Goal: Browse casually

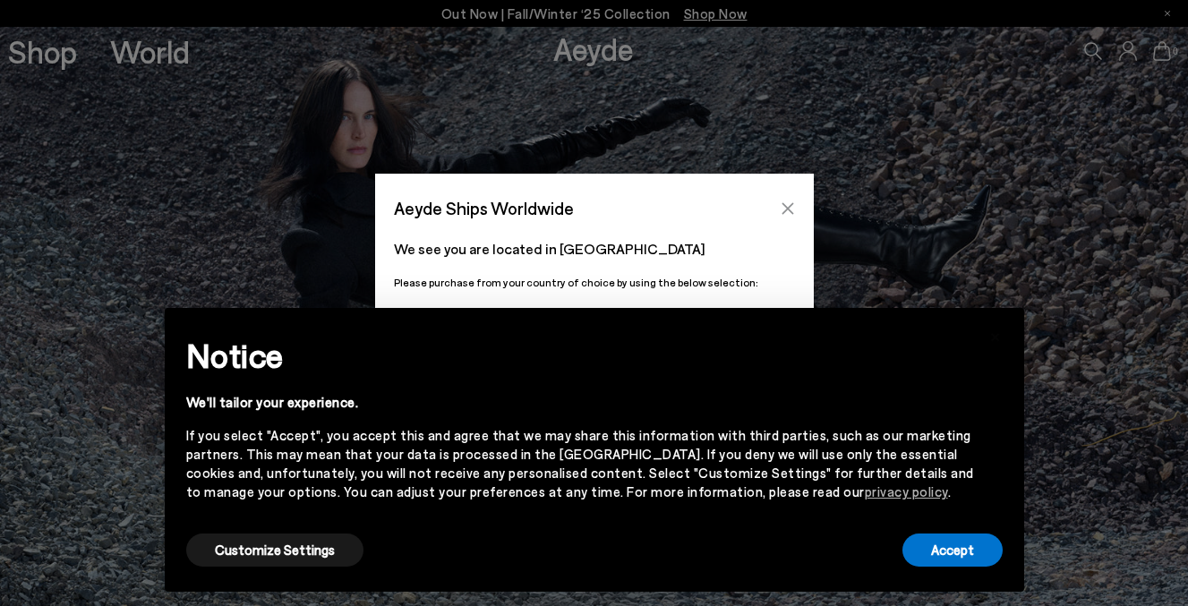
click at [784, 208] on icon "Close" at bounding box center [788, 208] width 14 height 14
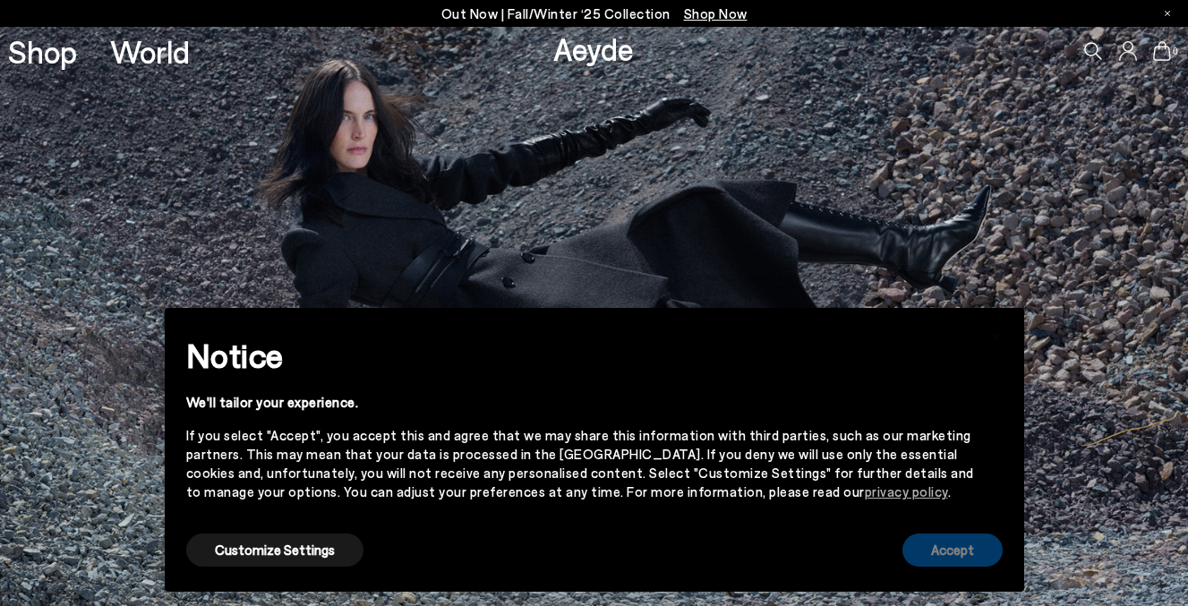
click at [962, 559] on button "Accept" at bounding box center [952, 549] width 100 height 33
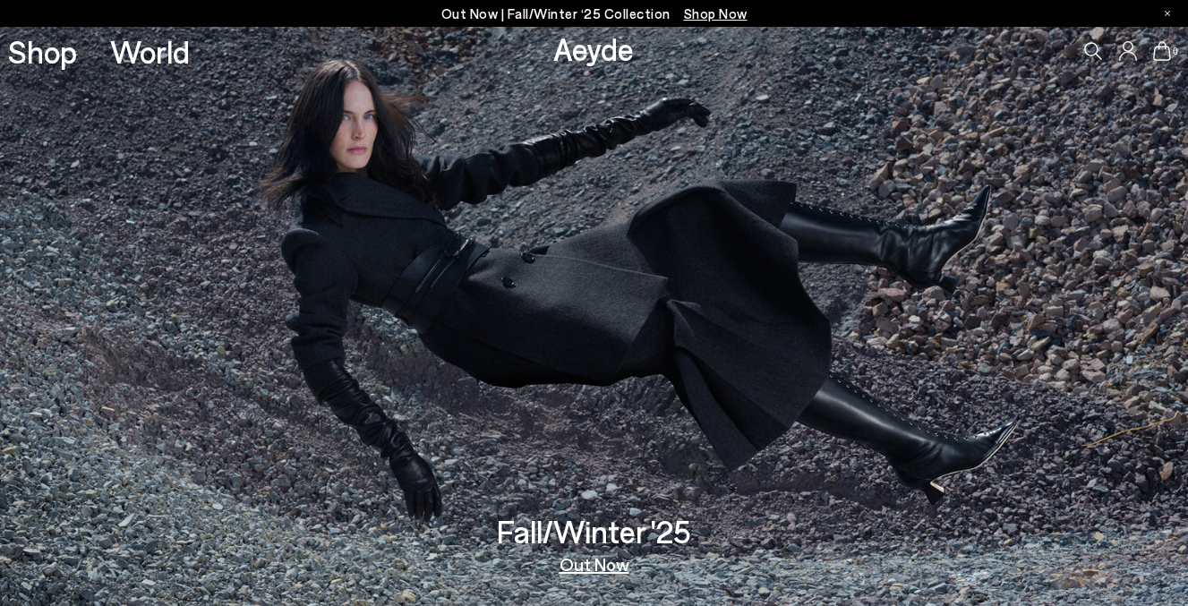
click at [598, 567] on link "Out Now" at bounding box center [594, 564] width 70 height 18
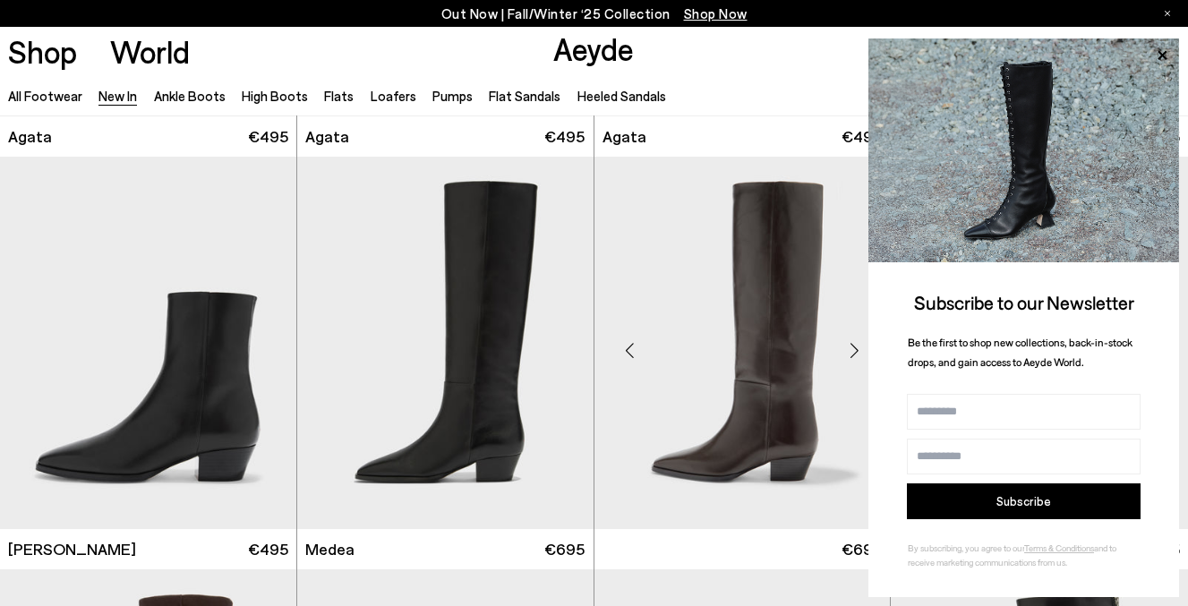
scroll to position [785, 0]
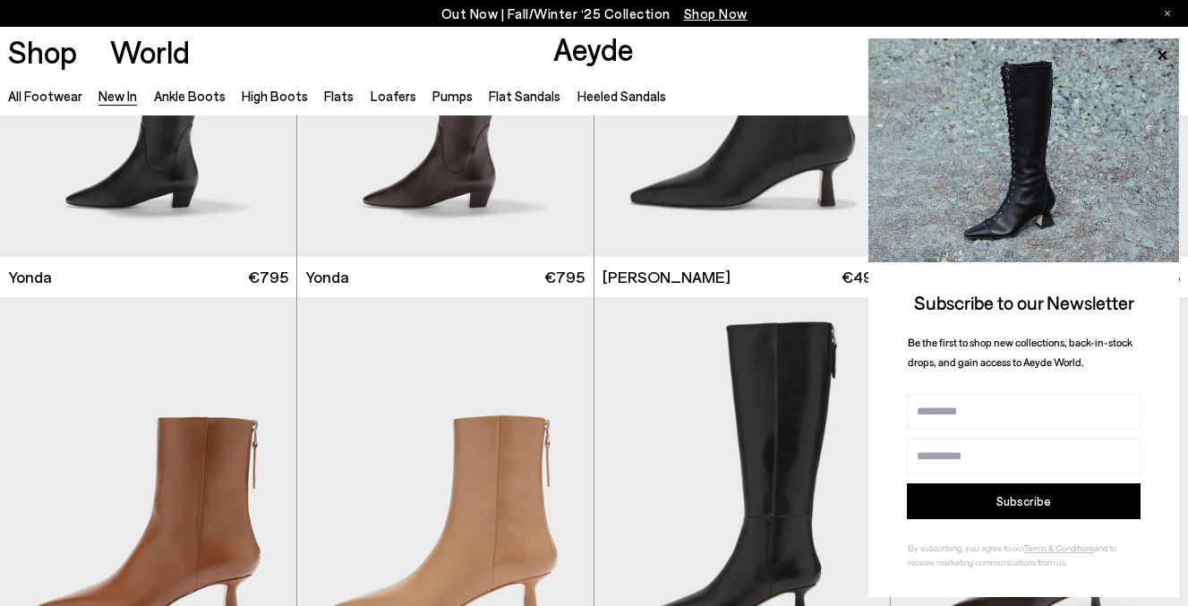
scroll to position [2869, 0]
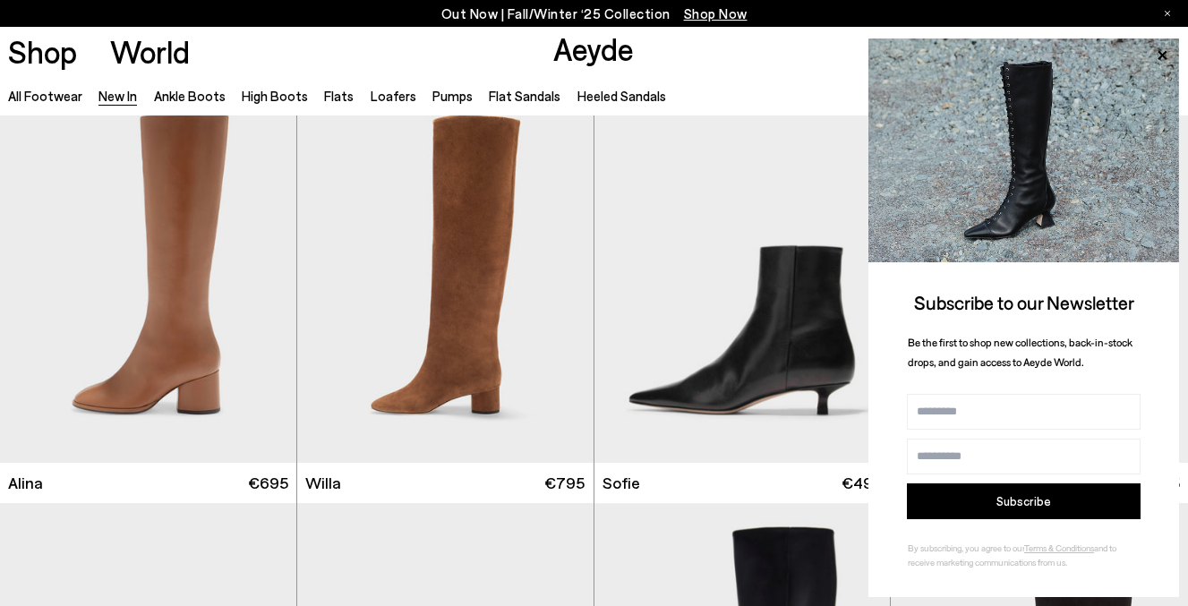
scroll to position [5540, 0]
